Goal: Information Seeking & Learning: Learn about a topic

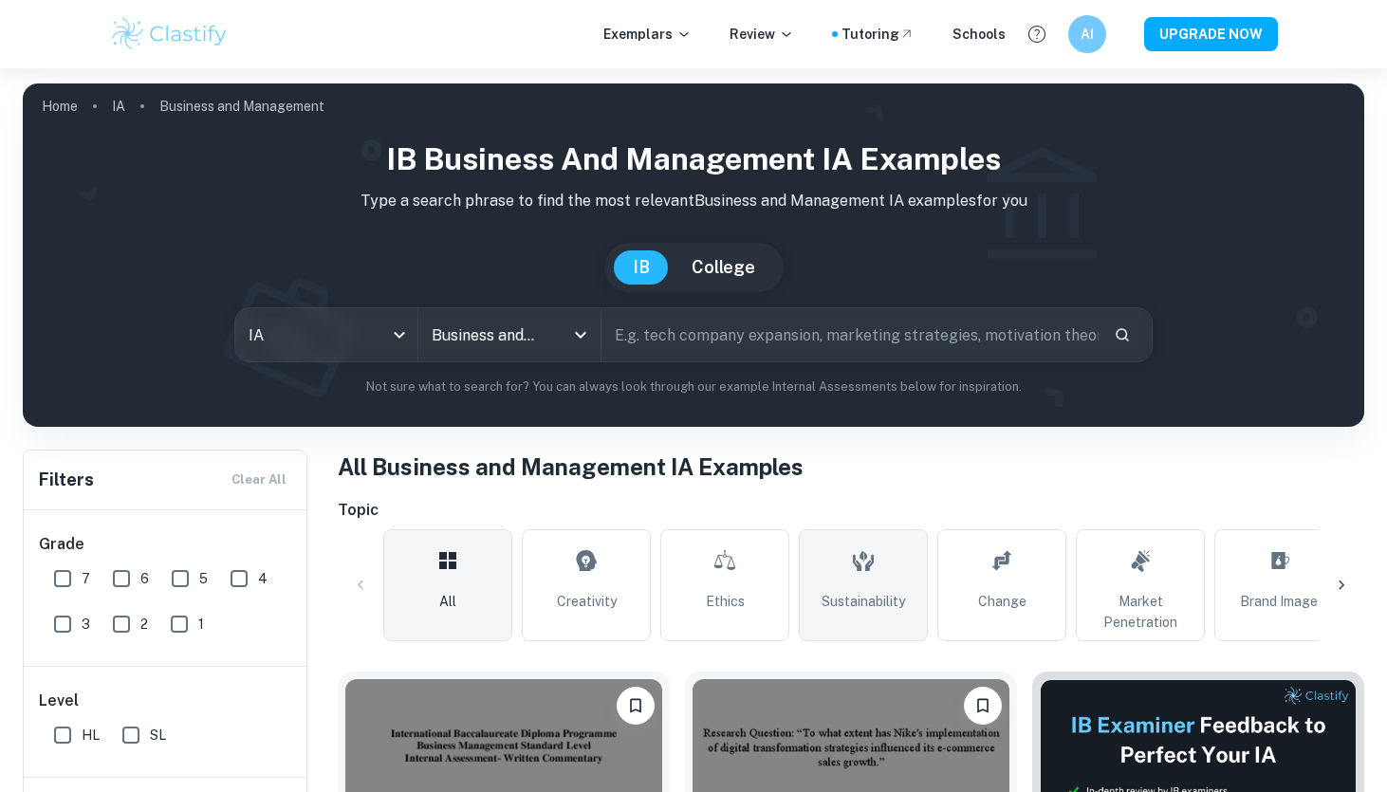
scroll to position [151, 0]
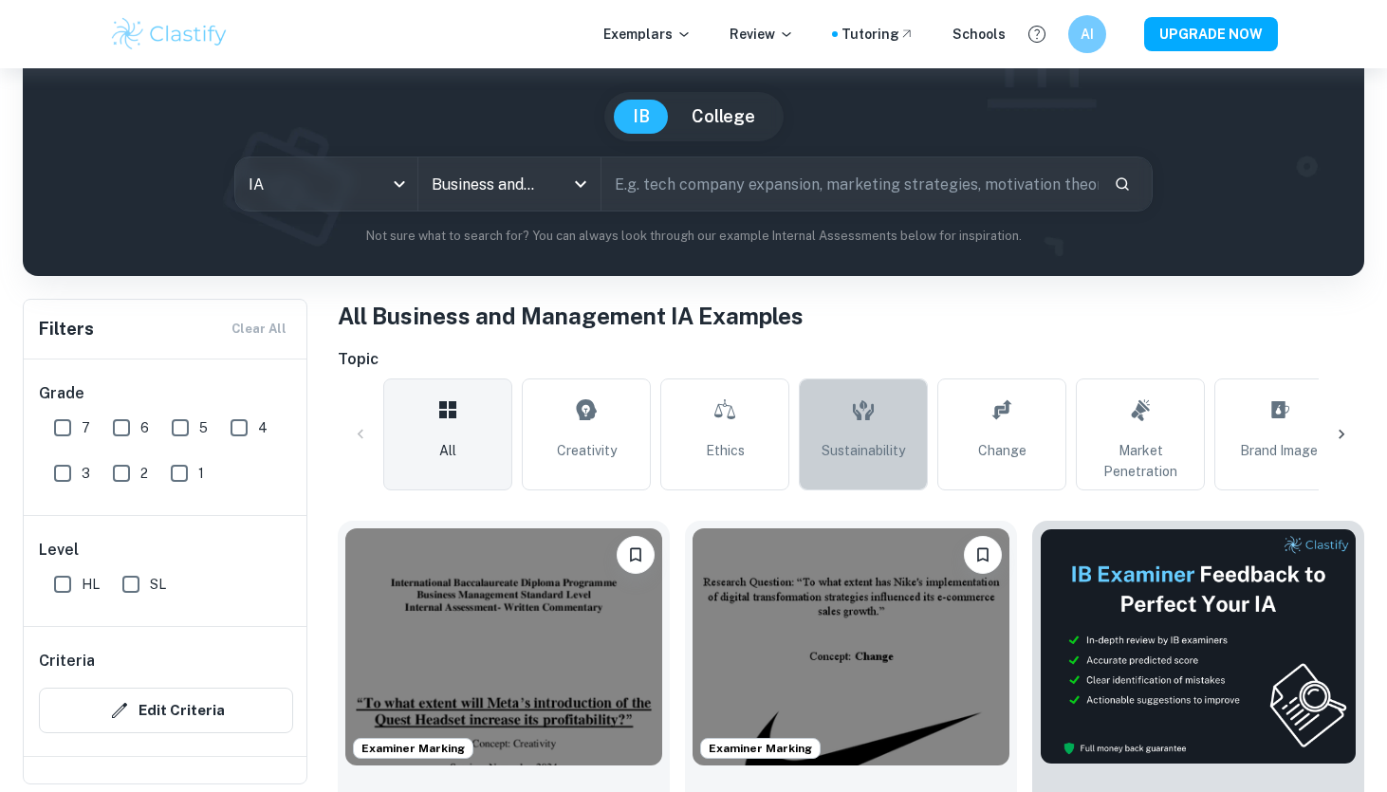
click at [862, 440] on span "Sustainability" at bounding box center [864, 450] width 84 height 21
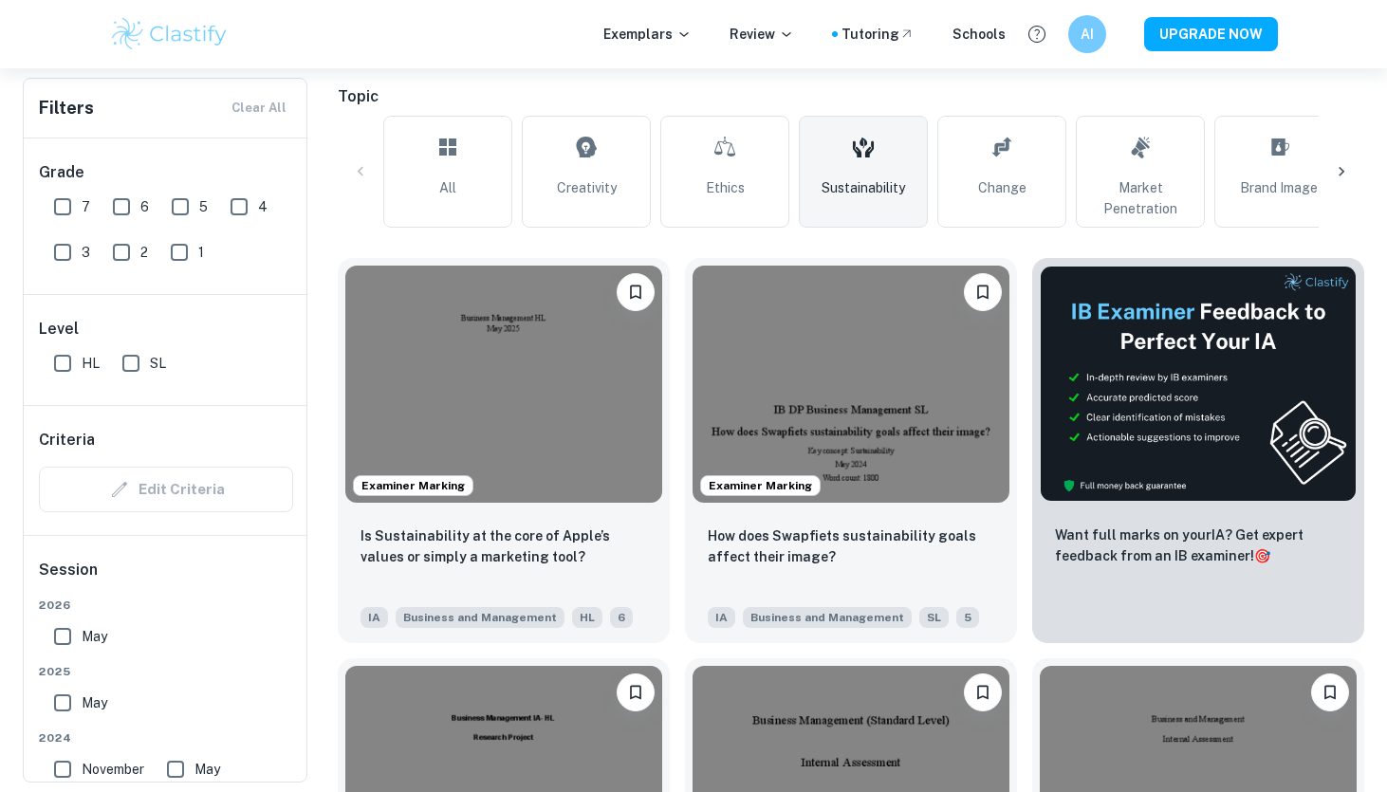
scroll to position [419, 0]
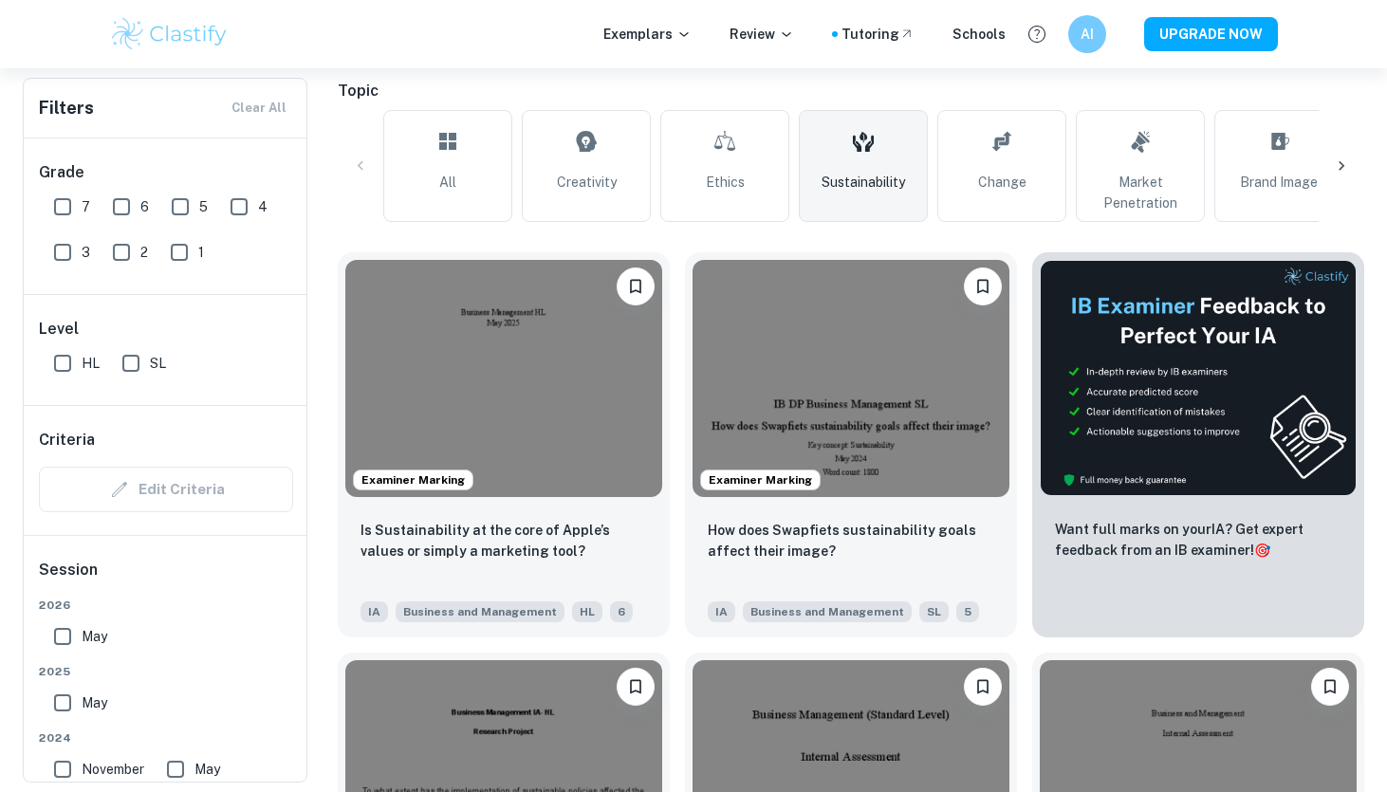
click at [132, 361] on input "SL" at bounding box center [131, 363] width 38 height 38
checkbox input "true"
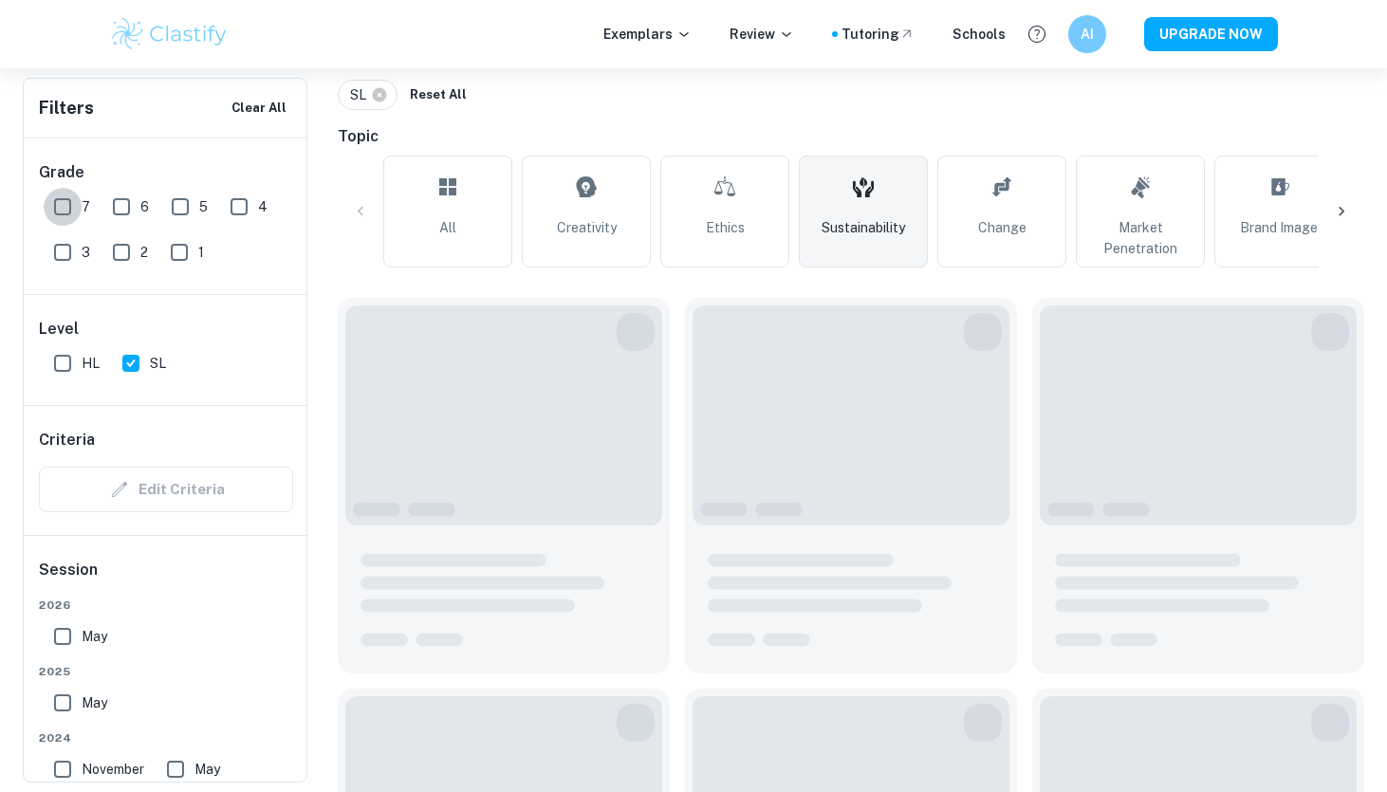
click at [65, 209] on input "7" at bounding box center [63, 207] width 38 height 38
checkbox input "true"
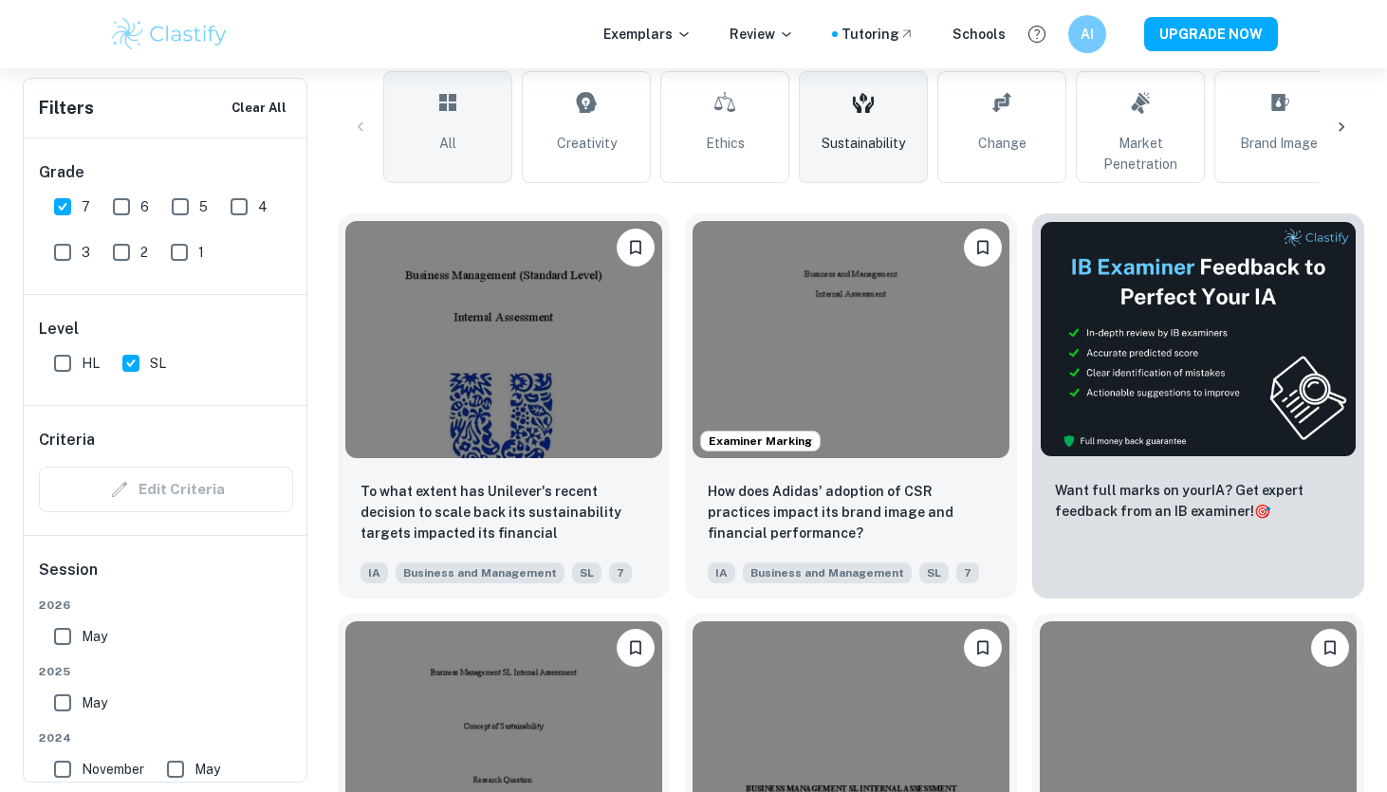
scroll to position [506, 0]
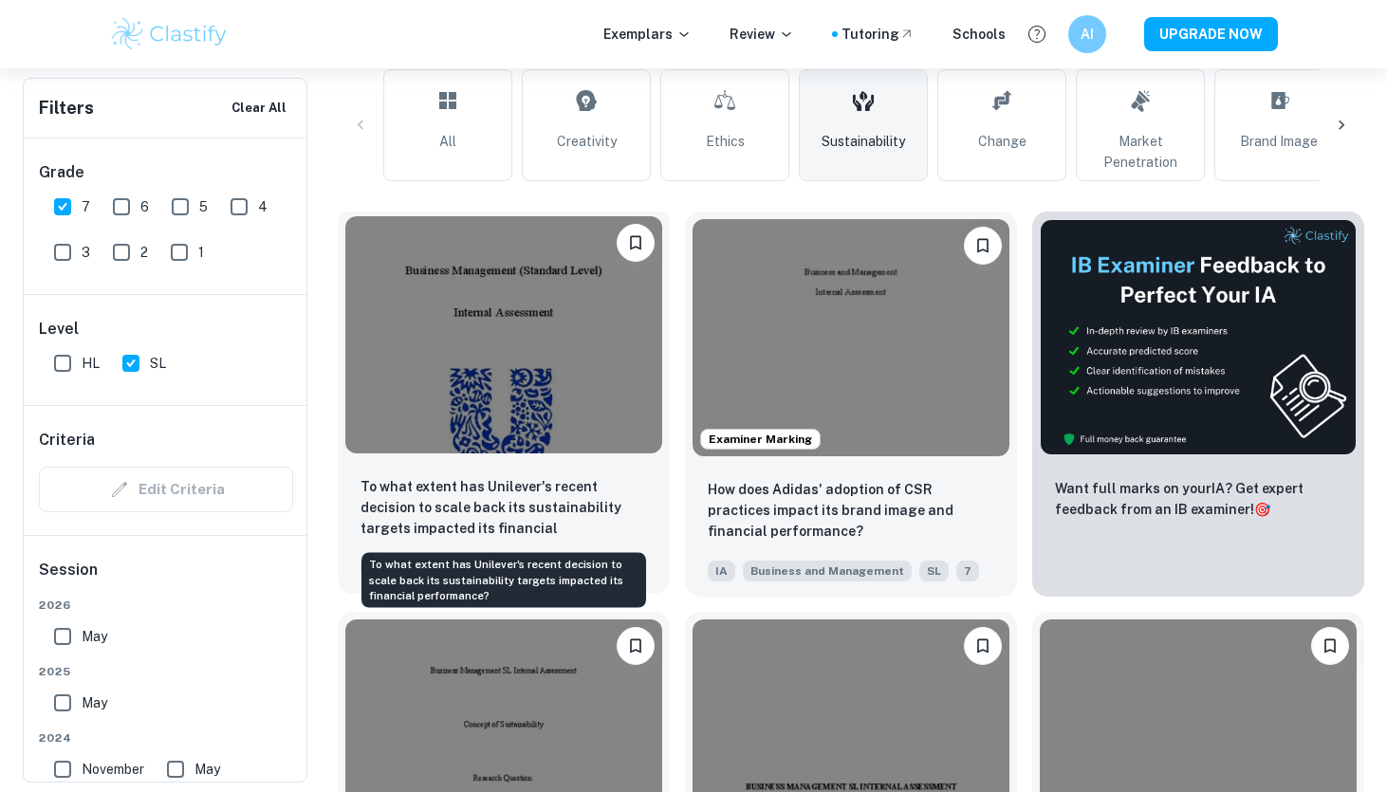
click at [552, 521] on p "To what extent has Unilever's recent decision to scale back its sustainability …" at bounding box center [504, 508] width 287 height 65
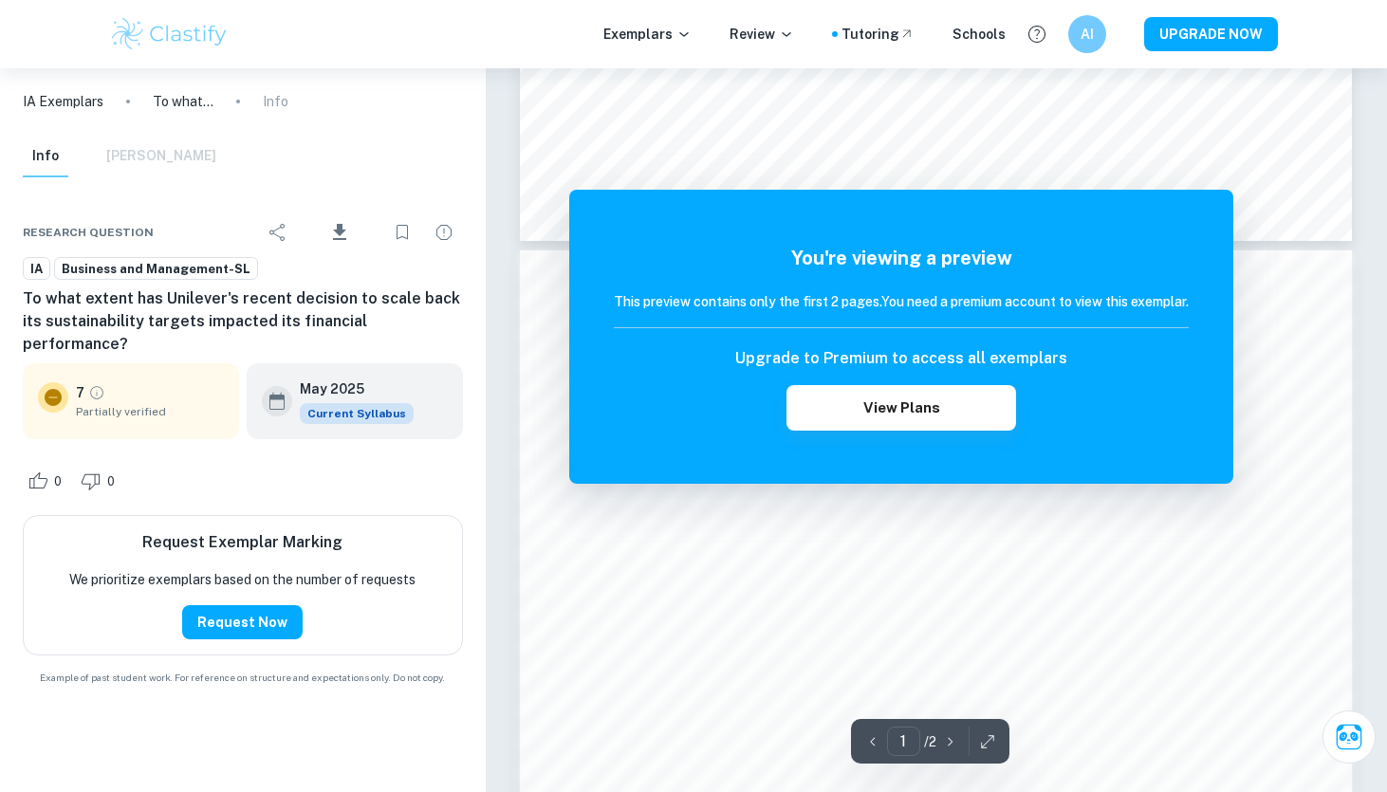
scroll to position [1035, 0]
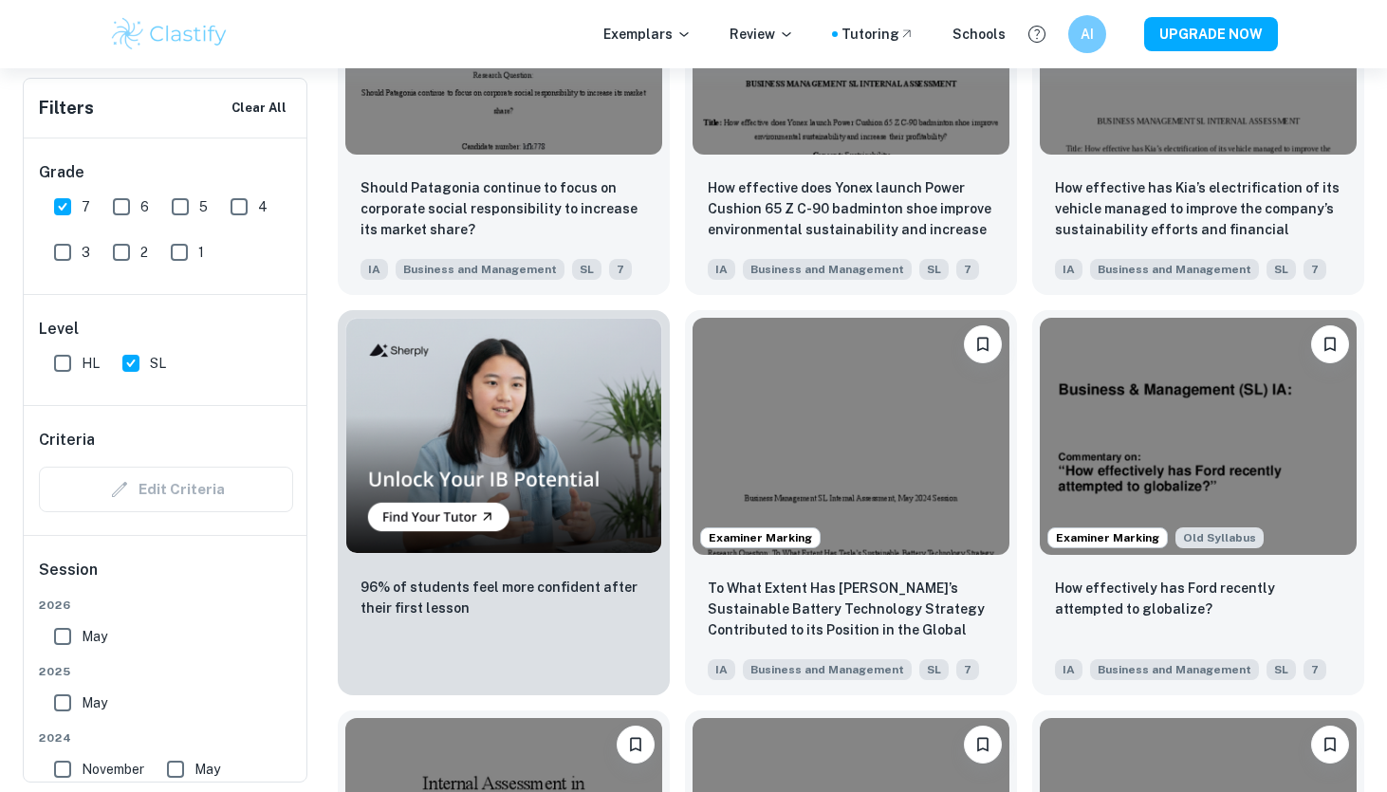
scroll to position [1214, 0]
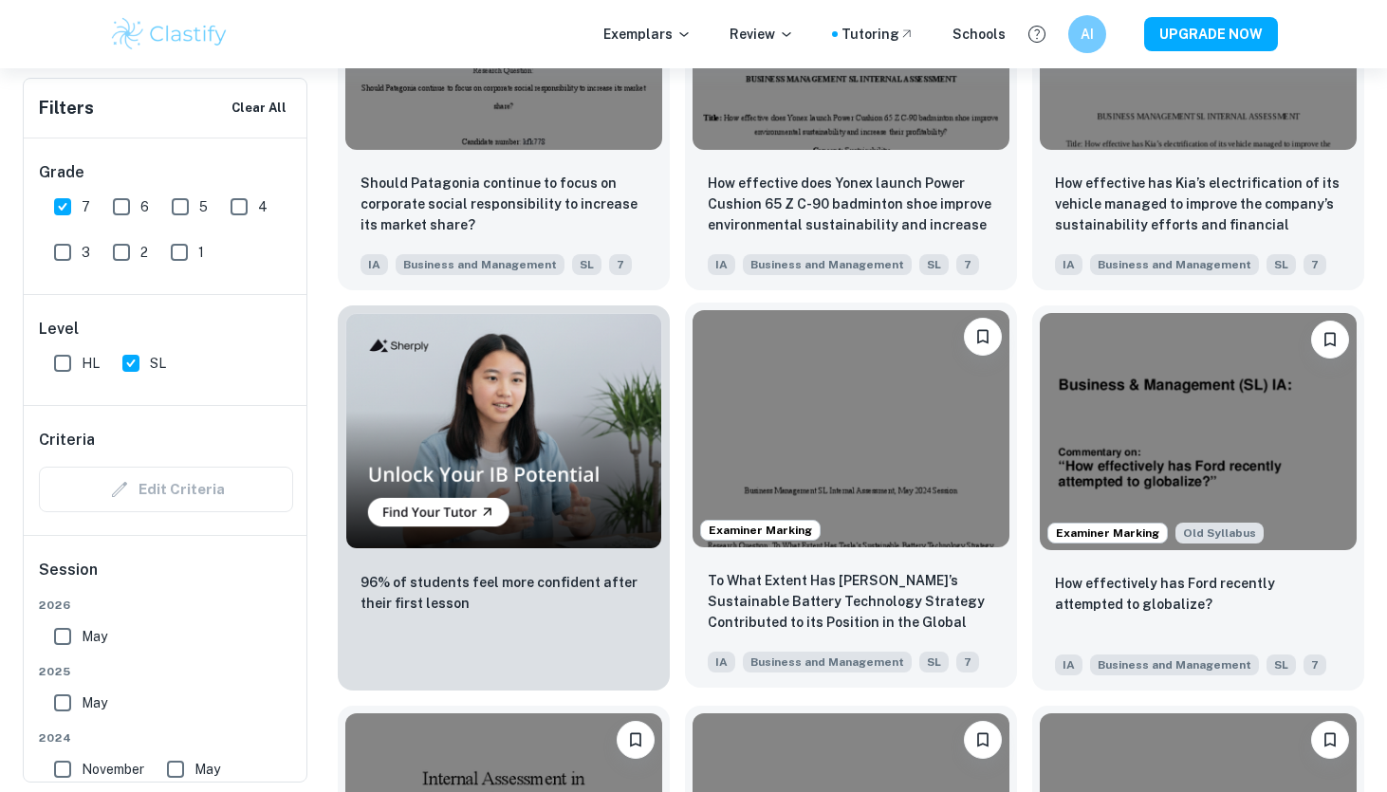
click at [826, 467] on img at bounding box center [851, 428] width 317 height 237
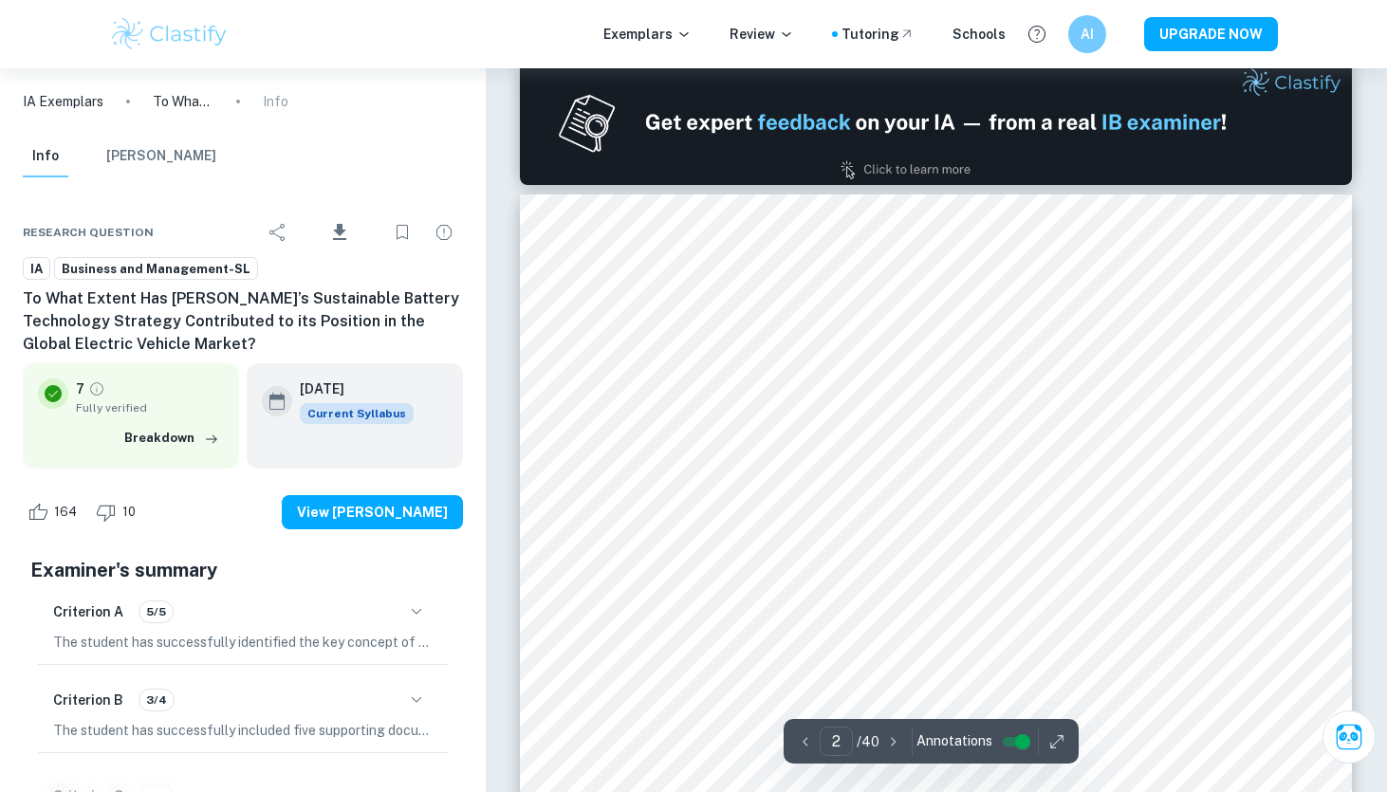
scroll to position [1234, 0]
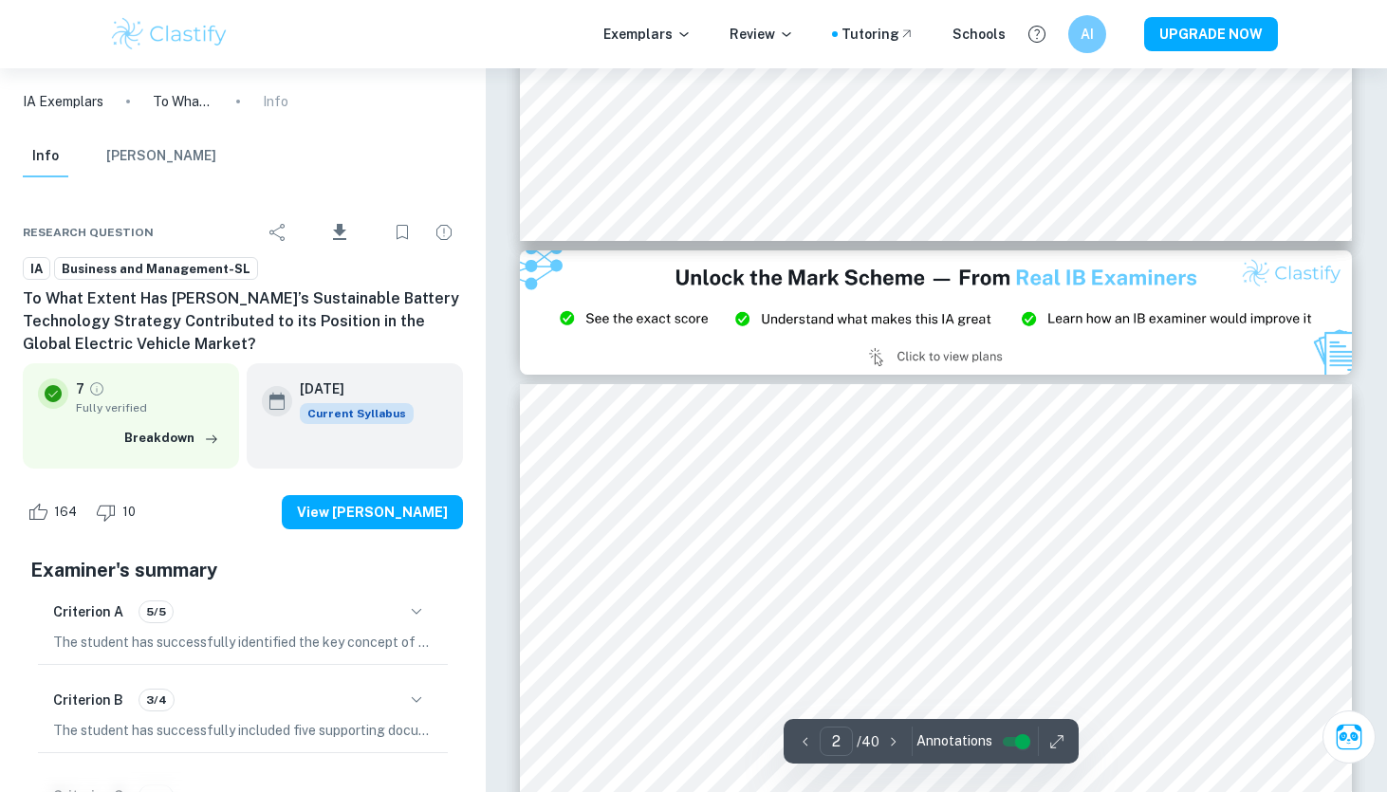
type input "3"
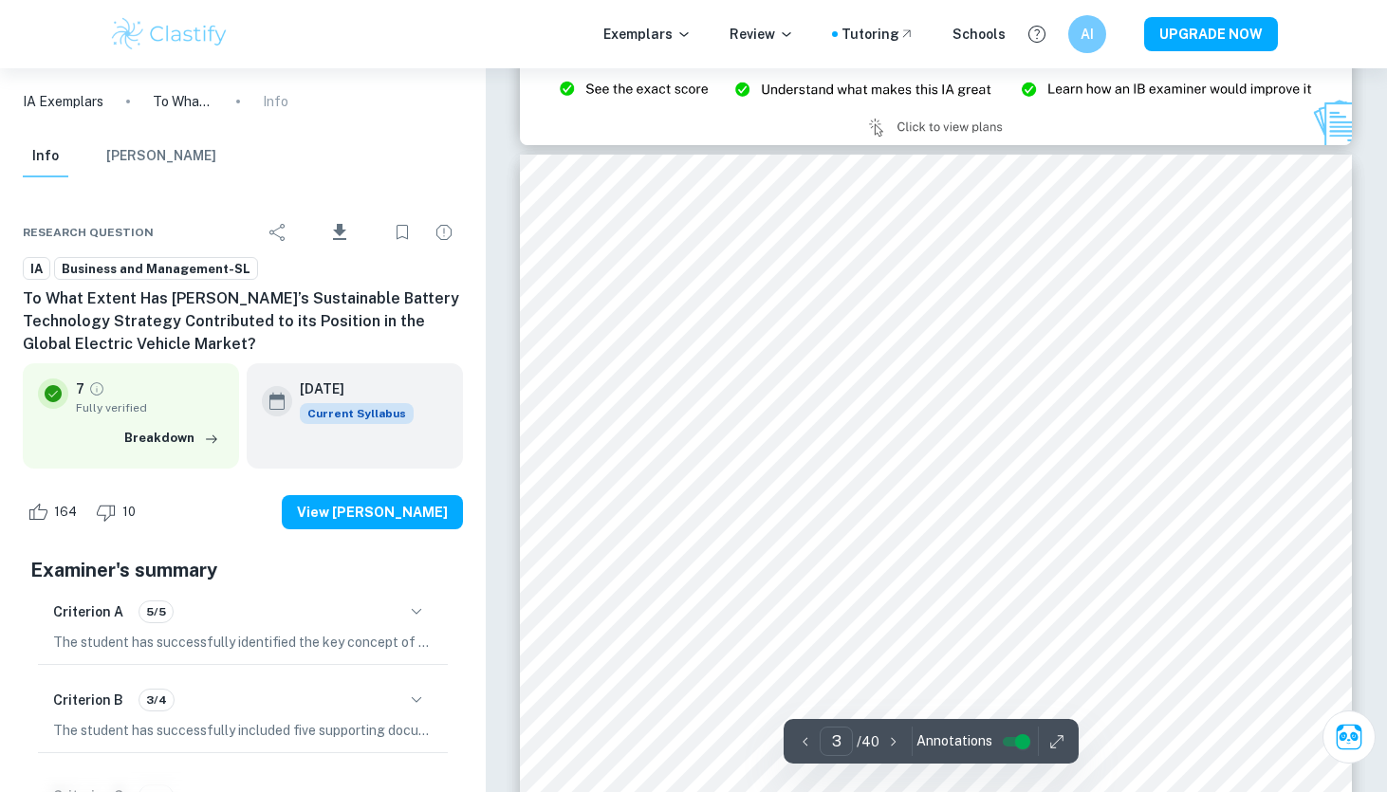
scroll to position [2580, 0]
